Goal: Task Accomplishment & Management: Use online tool/utility

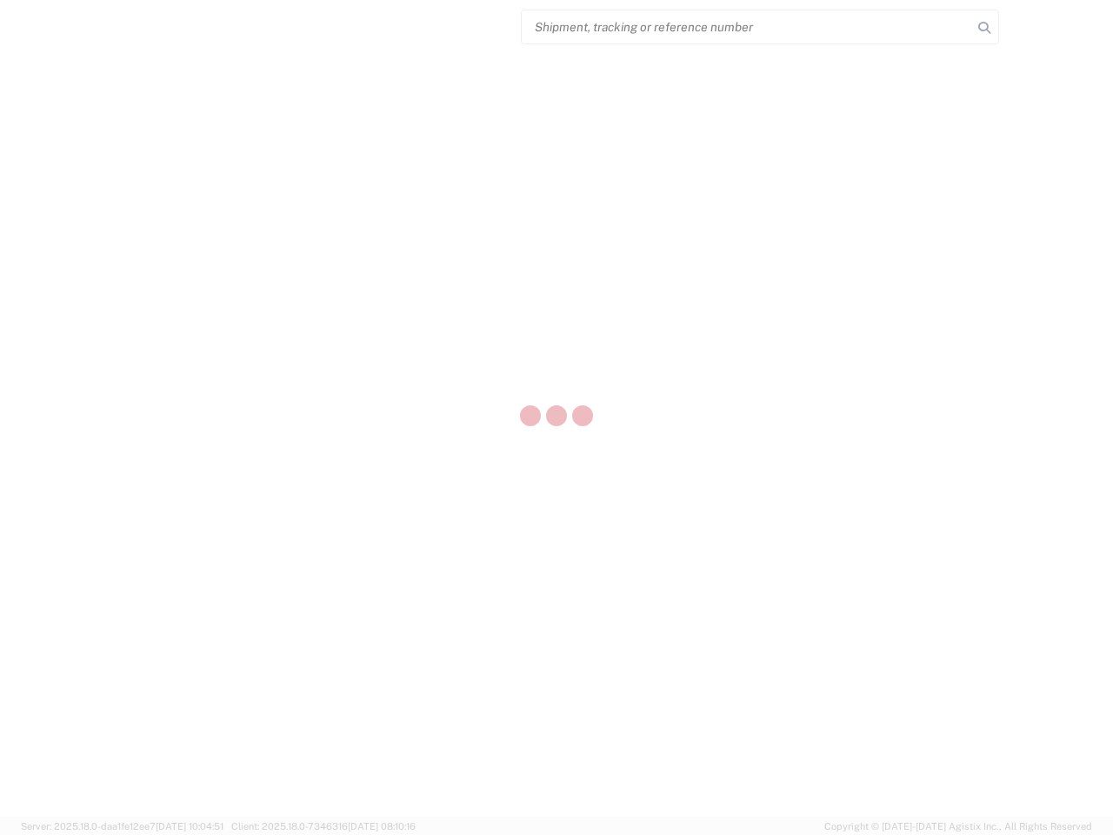
select select "US"
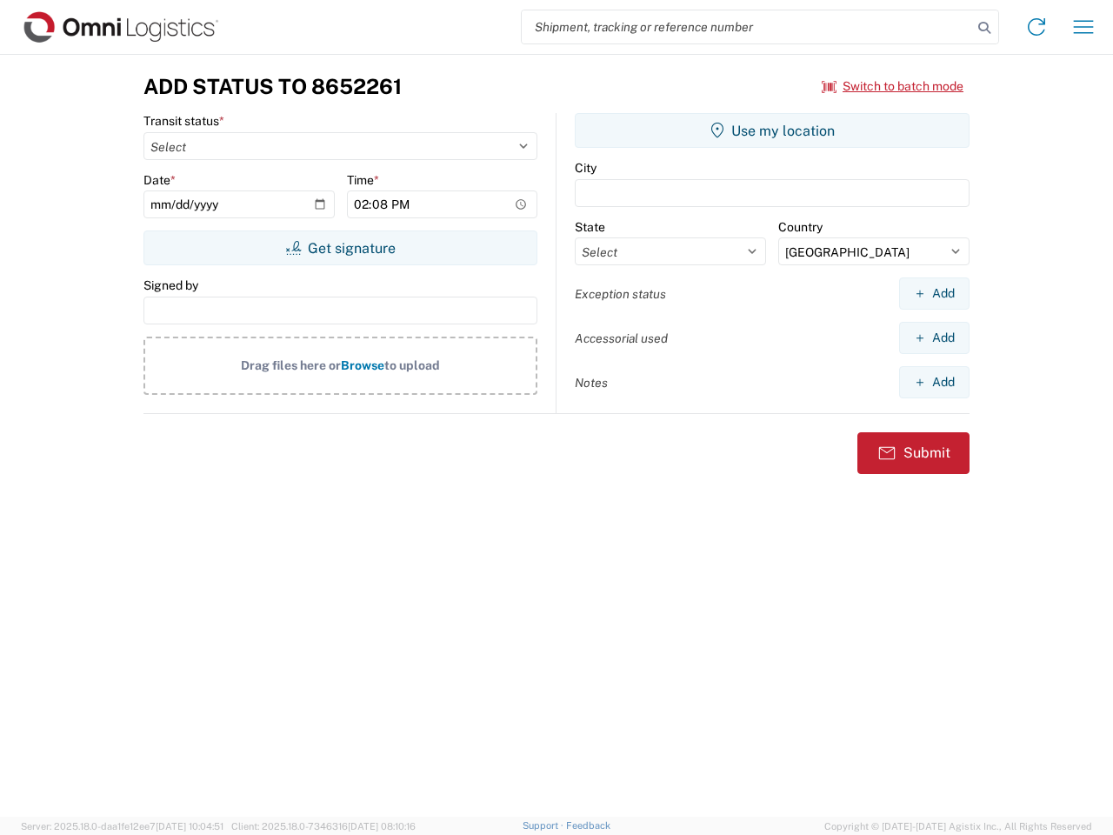
click at [747, 27] on input "search" at bounding box center [747, 26] width 450 height 33
click at [984, 28] on icon at bounding box center [984, 28] width 24 height 24
click at [1037, 27] on icon at bounding box center [1037, 27] width 28 height 28
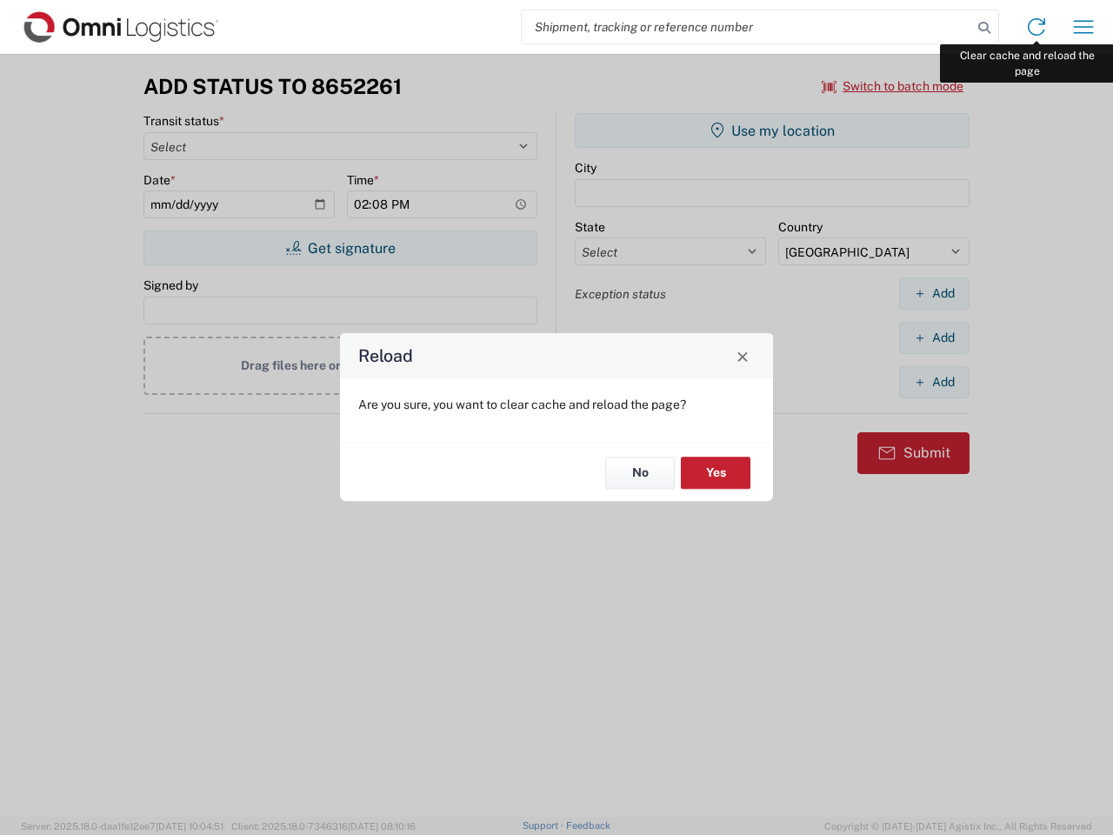
click at [1084, 27] on div "Reload Are you sure, you want to clear cache and reload the page? No Yes" at bounding box center [556, 417] width 1113 height 835
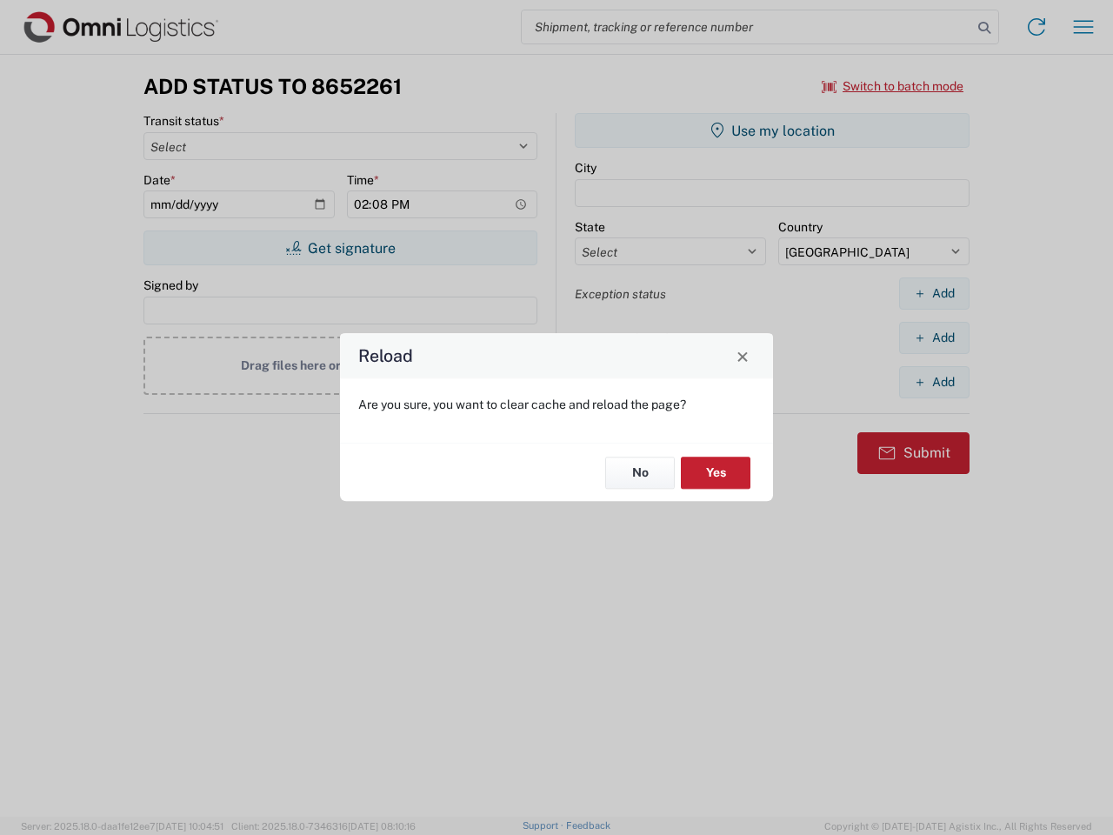
click at [893, 86] on div "Reload Are you sure, you want to clear cache and reload the page? No Yes" at bounding box center [556, 417] width 1113 height 835
click at [340, 248] on div "Reload Are you sure, you want to clear cache and reload the page? No Yes" at bounding box center [556, 417] width 1113 height 835
click at [772, 130] on div "Reload Are you sure, you want to clear cache and reload the page? No Yes" at bounding box center [556, 417] width 1113 height 835
click at [934, 293] on div "Reload Are you sure, you want to clear cache and reload the page? No Yes" at bounding box center [556, 417] width 1113 height 835
click at [934, 337] on div "Reload Are you sure, you want to clear cache and reload the page? No Yes" at bounding box center [556, 417] width 1113 height 835
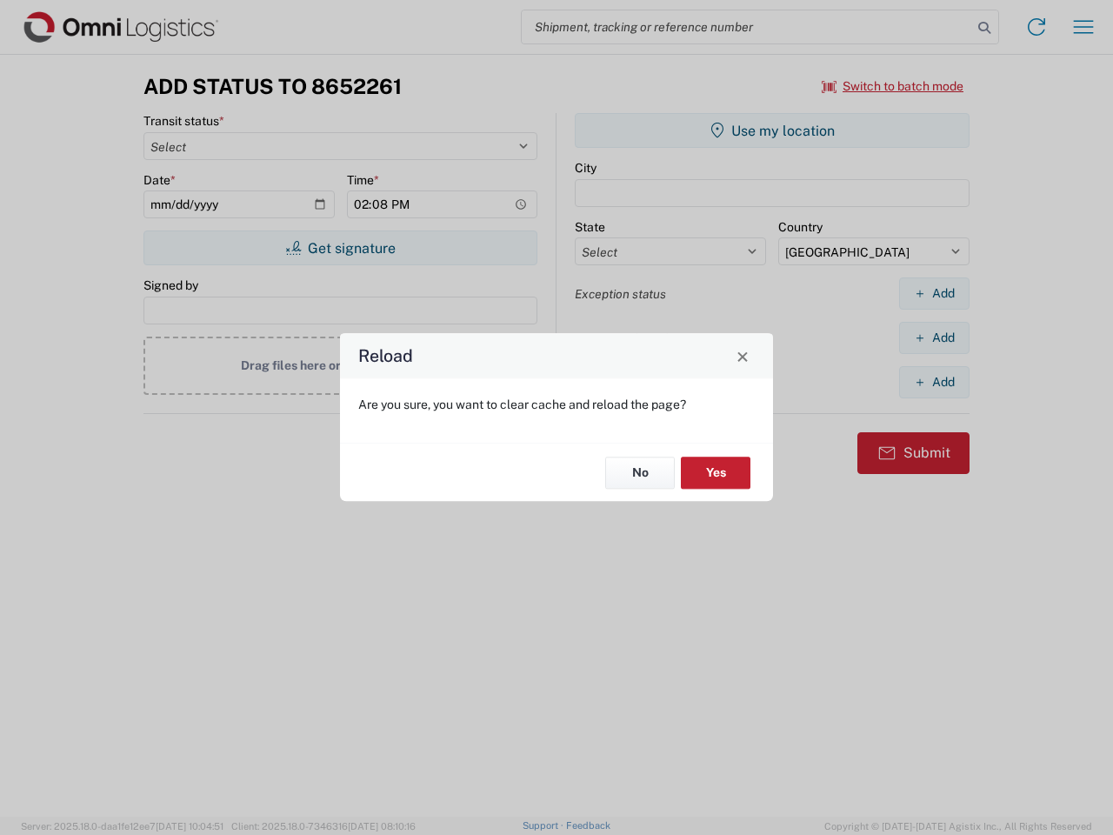
click at [934, 382] on div "Reload Are you sure, you want to clear cache and reload the page? No Yes" at bounding box center [556, 417] width 1113 height 835
